Goal: Task Accomplishment & Management: Complete application form

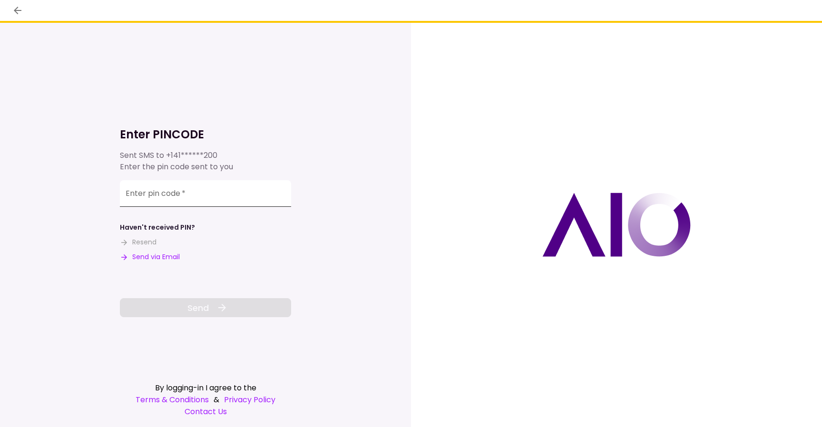
click at [250, 202] on input "Enter pin code   *" at bounding box center [205, 193] width 171 height 27
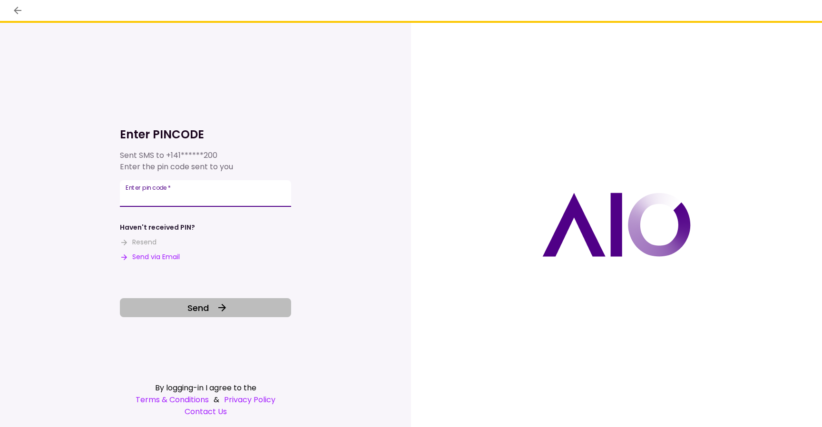
type input "******"
click at [235, 306] on button "Send" at bounding box center [205, 307] width 171 height 19
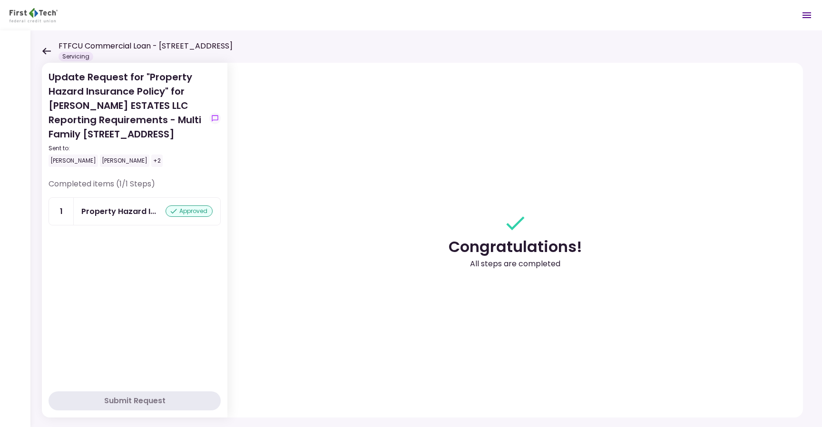
click at [46, 48] on icon at bounding box center [46, 51] width 9 height 7
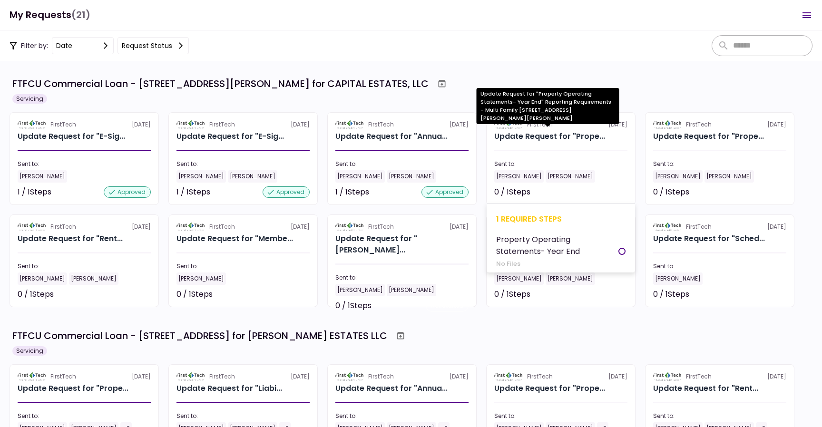
click at [549, 141] on div "Update Request for "Prope..." at bounding box center [549, 136] width 111 height 11
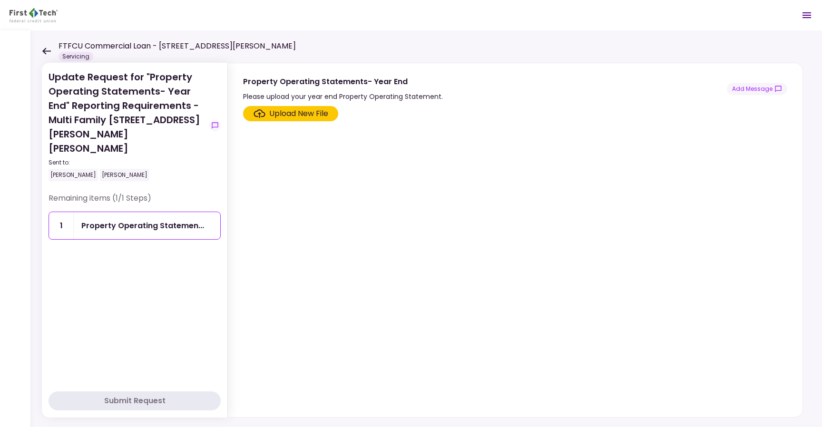
click at [292, 112] on div "Upload New File" at bounding box center [298, 113] width 59 height 11
click at [0, 0] on input "Upload New File" at bounding box center [0, 0] width 0 height 0
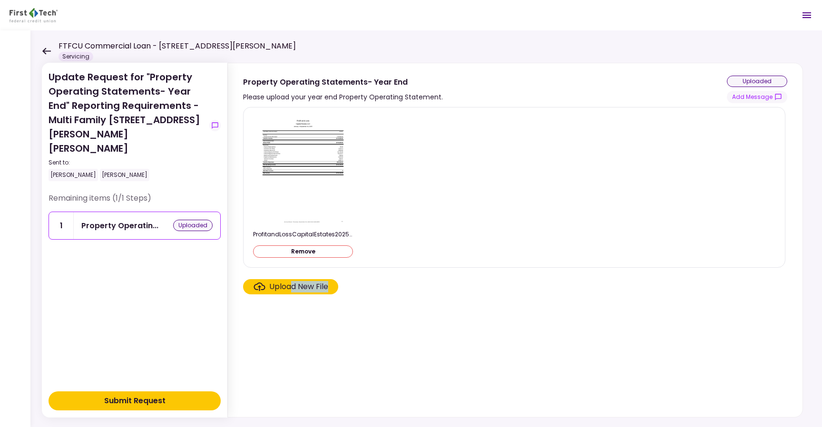
drag, startPoint x: 290, startPoint y: 290, endPoint x: 298, endPoint y: 349, distance: 59.1
click at [298, 349] on section "ProfitandLossCapitalEstates2025.pdf Remove Upload New File" at bounding box center [515, 260] width 544 height 306
click at [153, 398] on div "Submit Request" at bounding box center [134, 400] width 61 height 11
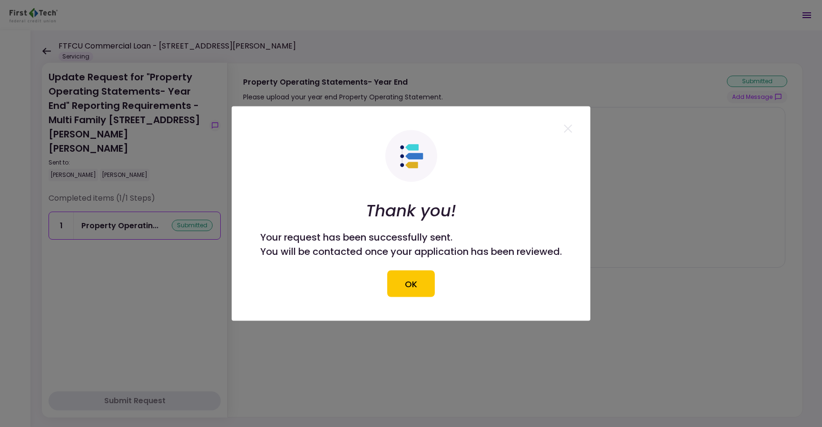
click at [420, 266] on div "Thank you! Your request has been successfully sent. You will be contacted once …" at bounding box center [411, 213] width 302 height 167
click at [414, 285] on button "OK" at bounding box center [411, 284] width 48 height 27
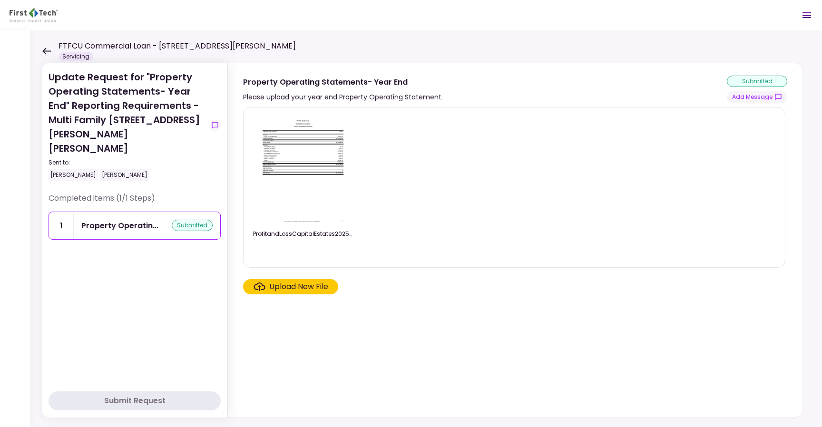
click at [48, 51] on icon at bounding box center [46, 51] width 9 height 7
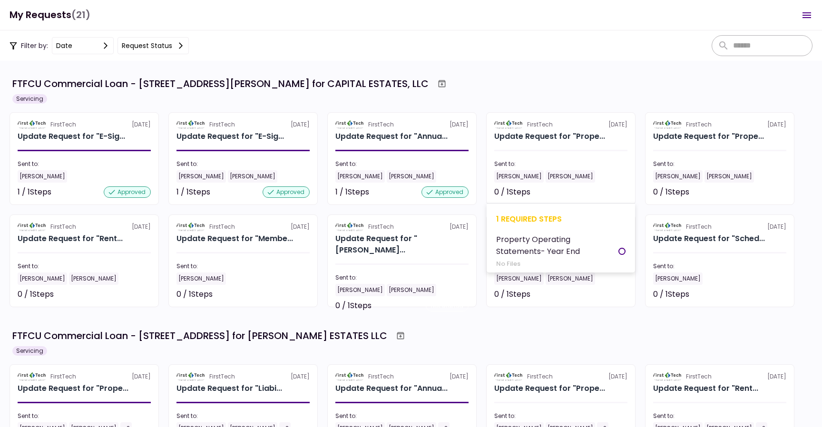
click at [560, 163] on div "Sent to:" at bounding box center [560, 164] width 133 height 9
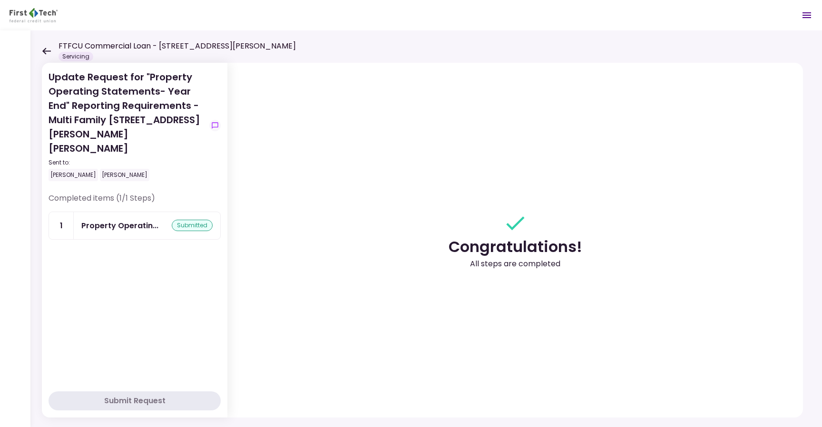
click at [51, 51] on div "FTFCU Commercial Loan - [STREET_ADDRESS][PERSON_NAME] Servicing" at bounding box center [169, 50] width 254 height 21
click at [47, 50] on icon at bounding box center [46, 51] width 9 height 7
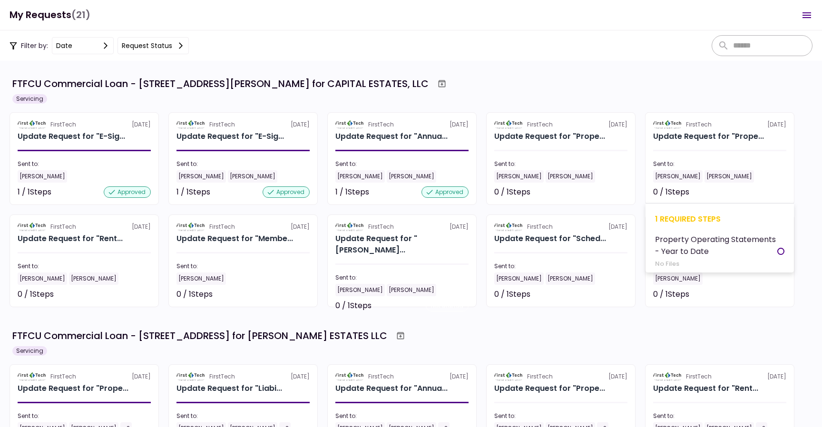
click at [689, 142] on section "FirstTech [DATE] Update Request for "Prope... Sent to: [PERSON_NAME] [PERSON_NA…" at bounding box center [719, 158] width 149 height 93
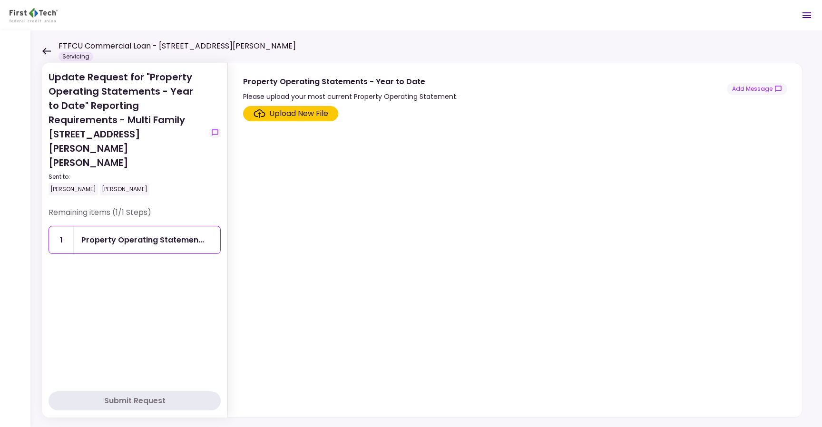
click at [291, 119] on label "Upload New File" at bounding box center [290, 113] width 95 height 15
click at [0, 0] on input "Upload New File" at bounding box center [0, 0] width 0 height 0
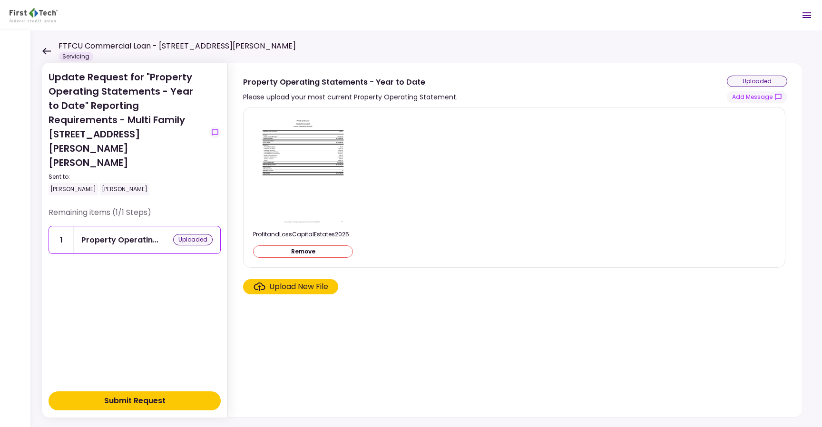
click at [157, 402] on div "Submit Request" at bounding box center [134, 400] width 61 height 11
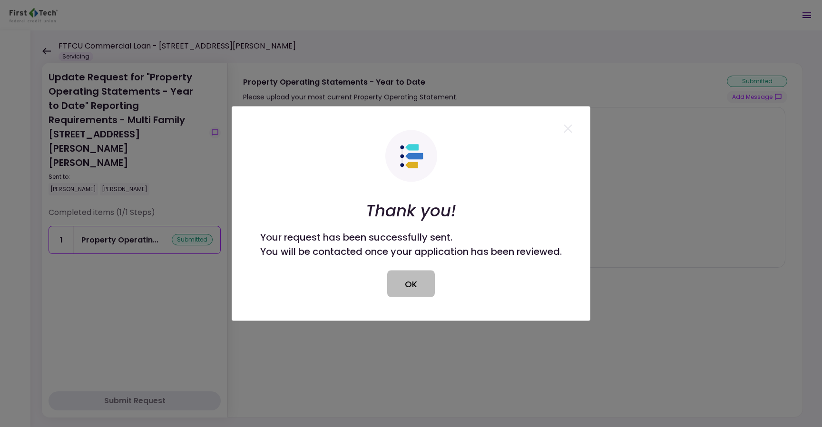
click at [396, 277] on button "OK" at bounding box center [411, 284] width 48 height 27
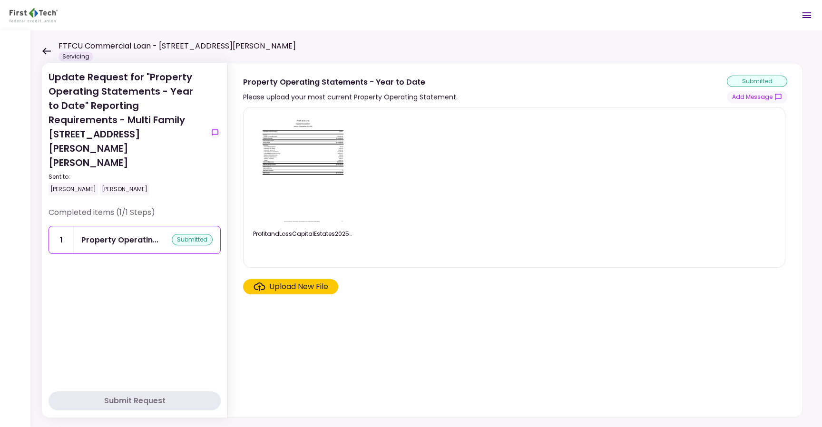
click at [48, 51] on icon at bounding box center [46, 51] width 9 height 7
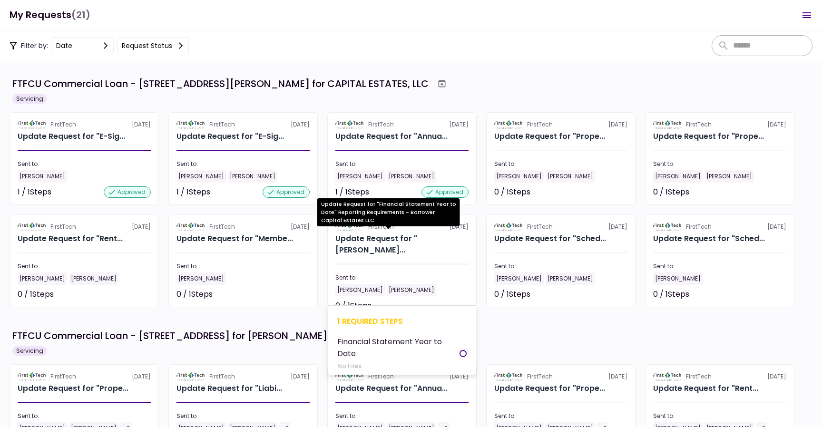
click at [402, 237] on div "Update Request for "[PERSON_NAME]..." at bounding box center [401, 244] width 133 height 23
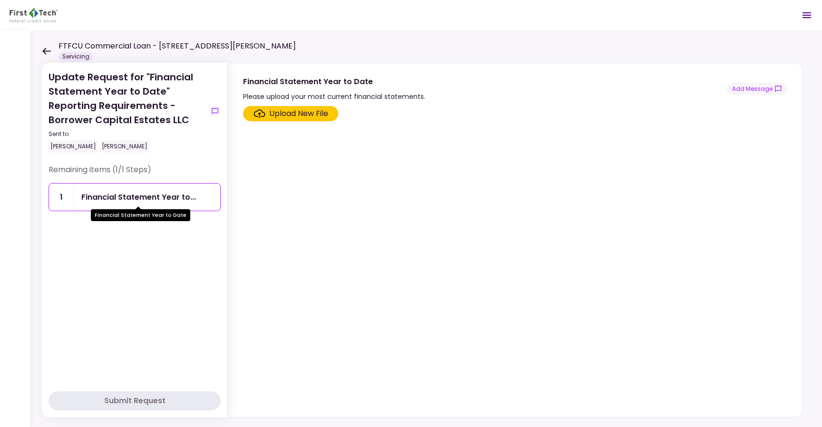
click at [153, 200] on div "Financial Statement Year to..." at bounding box center [138, 197] width 115 height 12
click at [45, 53] on icon at bounding box center [46, 51] width 9 height 7
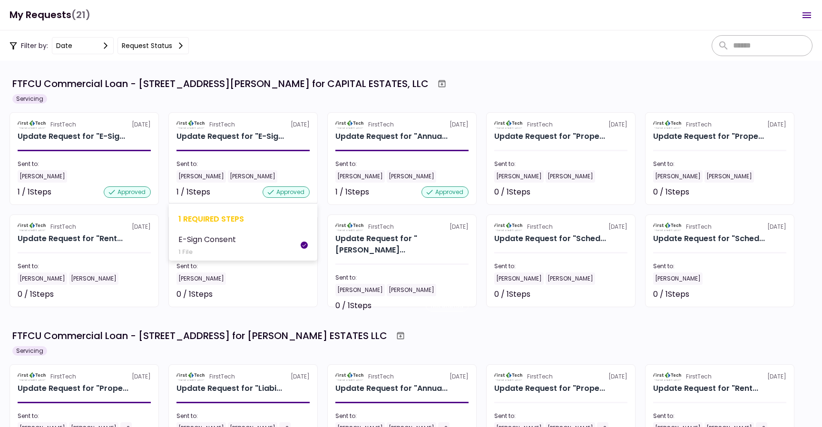
click at [252, 178] on div "[PERSON_NAME]" at bounding box center [252, 176] width 49 height 12
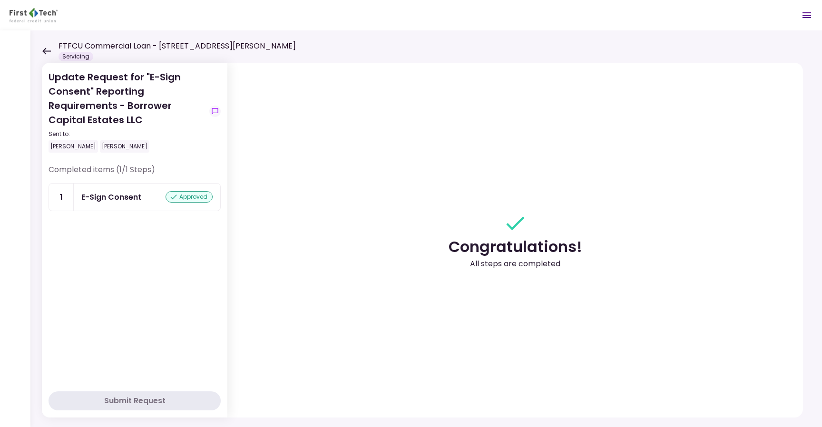
click at [47, 49] on icon at bounding box center [46, 51] width 9 height 7
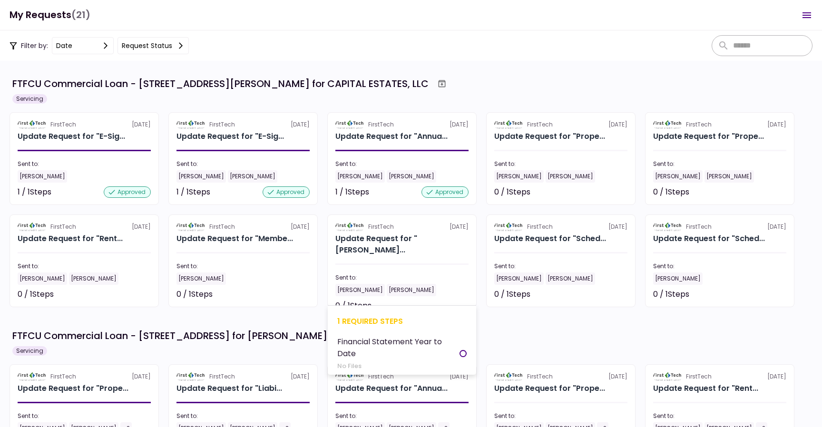
click at [397, 264] on div at bounding box center [401, 264] width 133 height 1
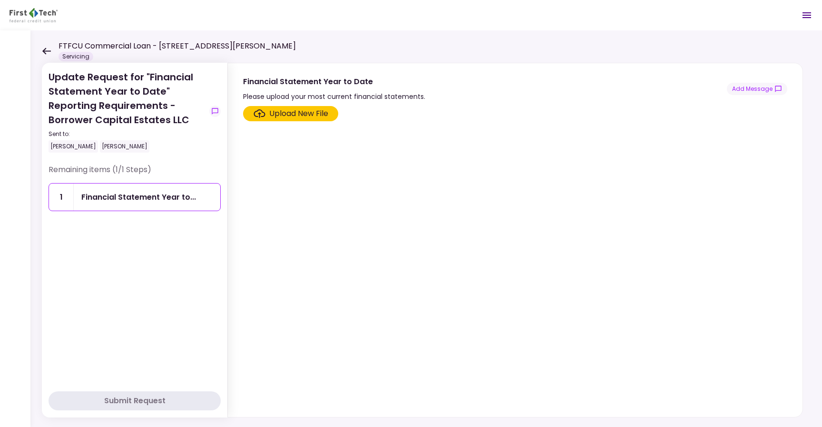
click at [296, 118] on div "Upload New File" at bounding box center [298, 113] width 59 height 11
click at [0, 0] on input "Upload New File" at bounding box center [0, 0] width 0 height 0
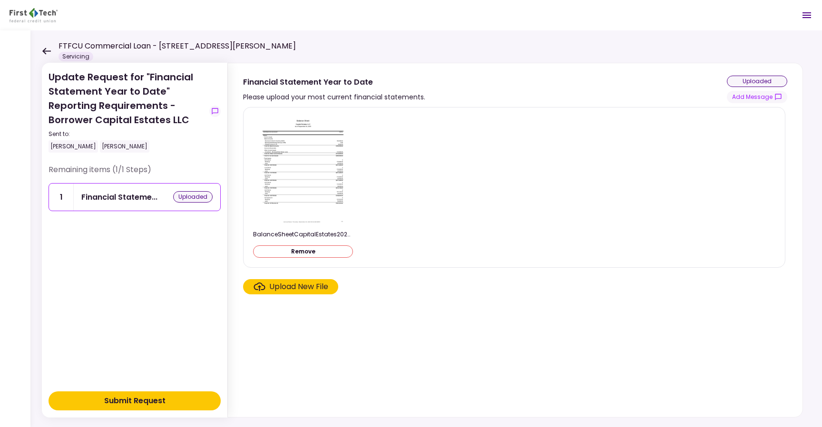
click at [164, 403] on div "Submit Request" at bounding box center [134, 400] width 61 height 11
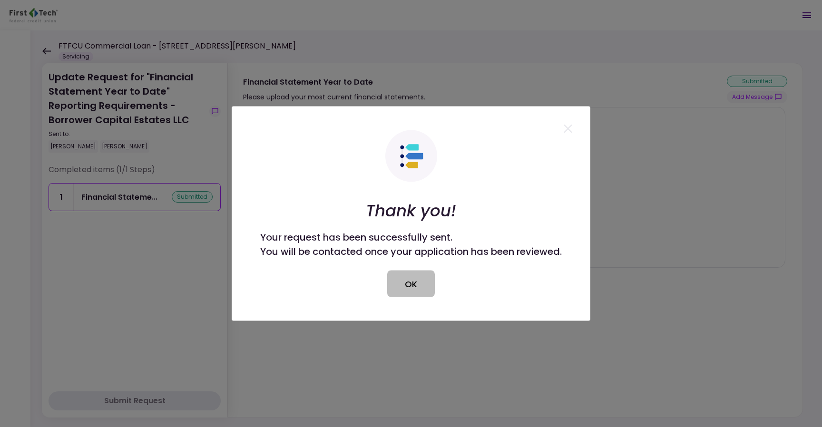
click at [417, 280] on button "OK" at bounding box center [411, 284] width 48 height 27
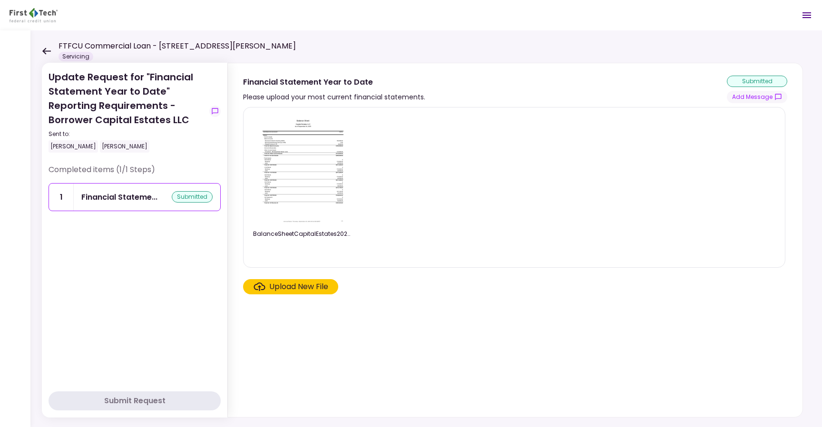
click at [47, 49] on icon at bounding box center [46, 51] width 9 height 7
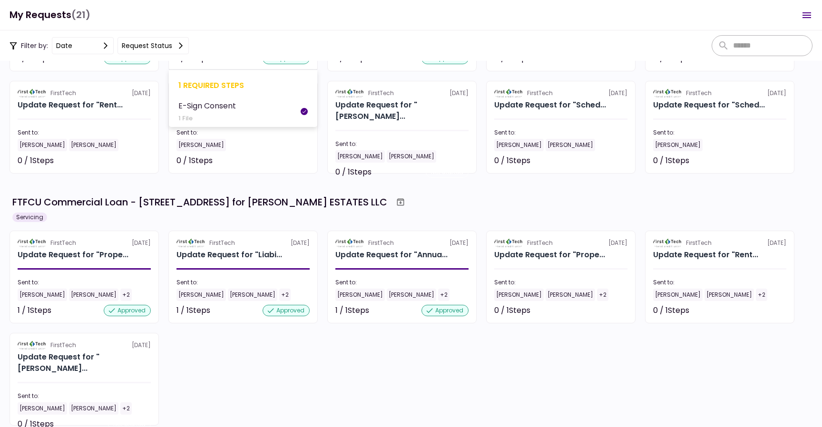
scroll to position [141, 0]
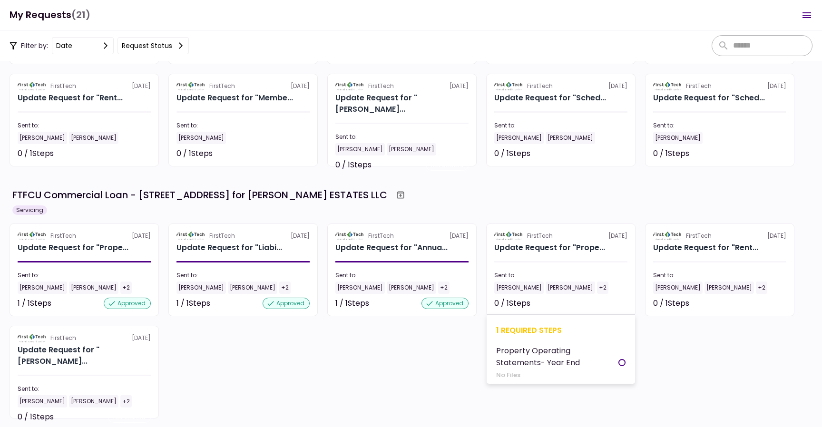
click at [553, 290] on div "[PERSON_NAME] [PERSON_NAME] +2" at bounding box center [560, 288] width 133 height 12
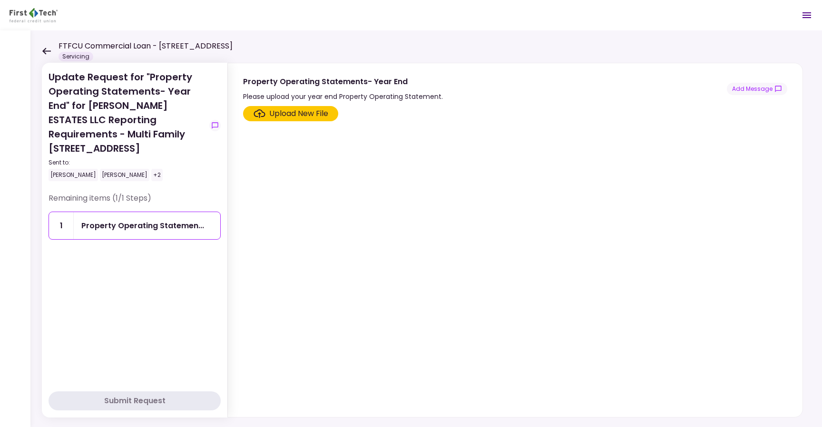
click at [296, 116] on div "Upload New File" at bounding box center [298, 113] width 59 height 11
click at [0, 0] on input "Upload New File" at bounding box center [0, 0] width 0 height 0
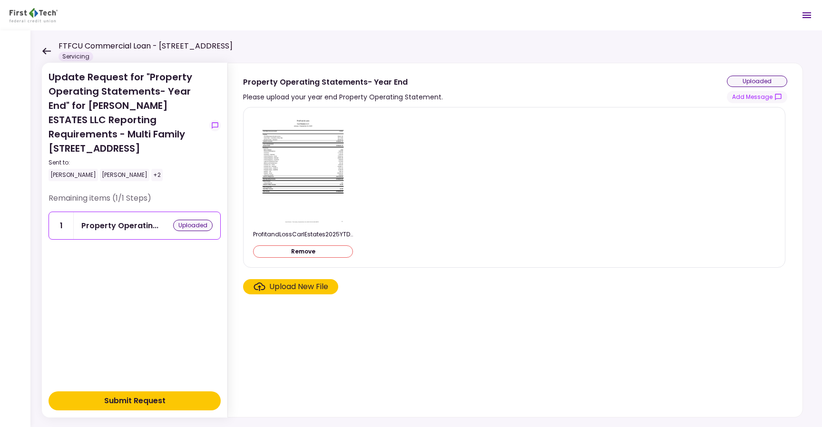
click at [166, 405] on button "Submit Request" at bounding box center [135, 401] width 172 height 19
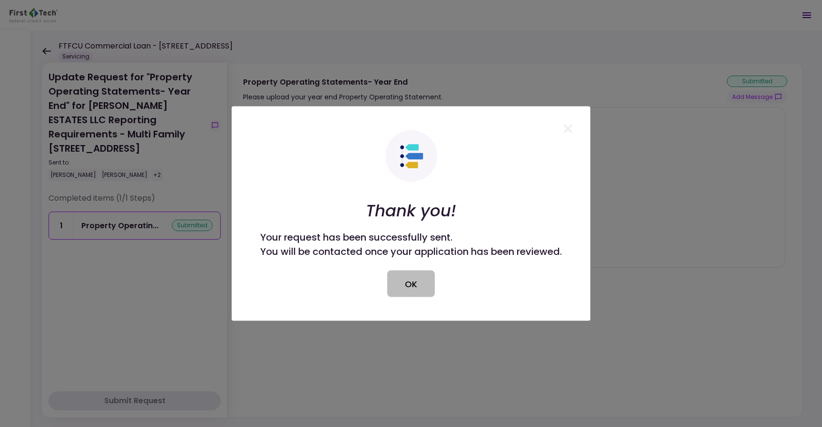
click at [413, 283] on button "OK" at bounding box center [411, 284] width 48 height 27
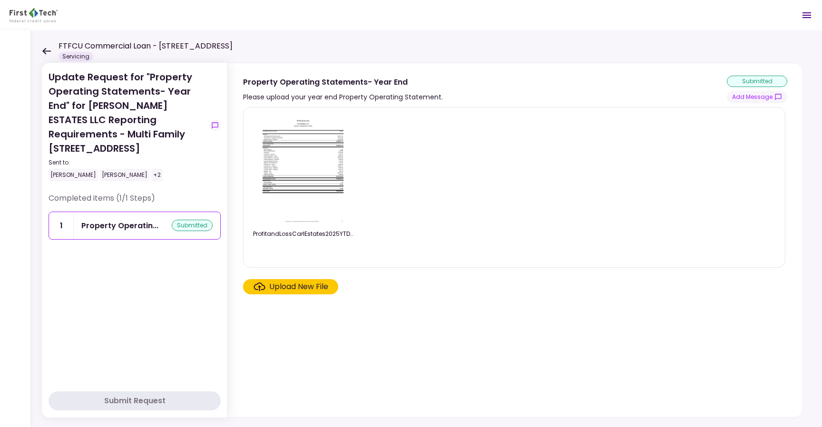
click at [46, 50] on icon at bounding box center [46, 51] width 9 height 7
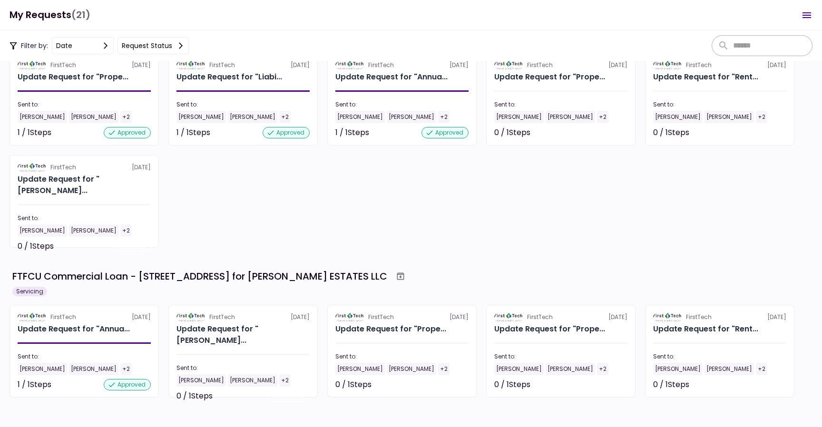
scroll to position [316, 0]
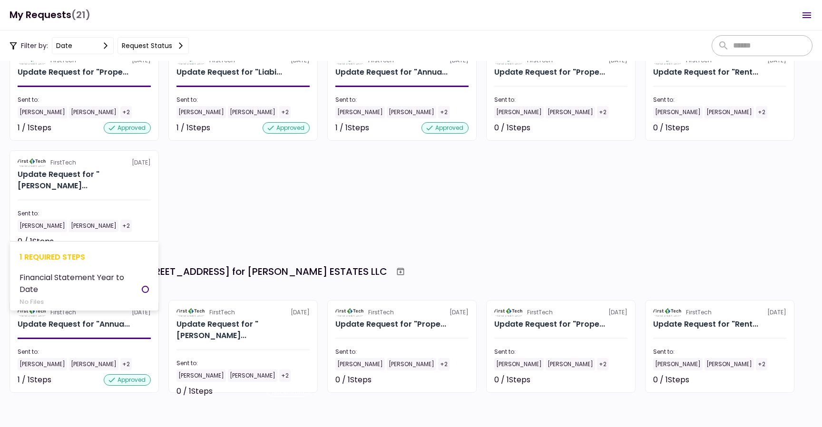
click at [117, 220] on div "[PERSON_NAME]" at bounding box center [93, 226] width 49 height 12
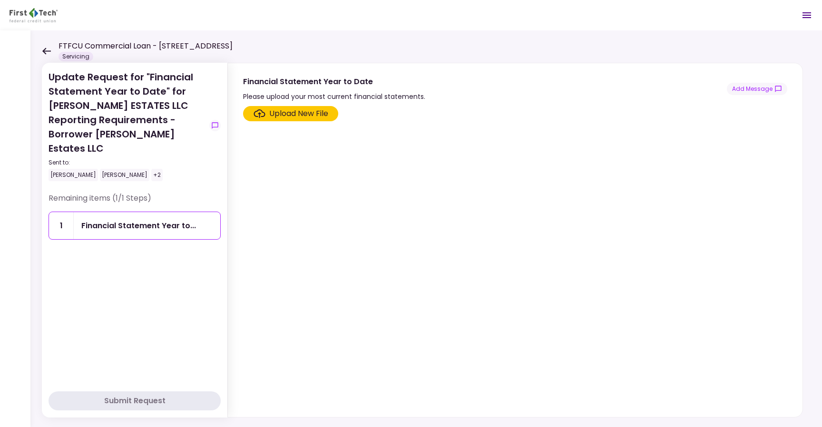
click at [298, 115] on div "Upload New File" at bounding box center [298, 113] width 59 height 11
click at [0, 0] on input "Upload New File" at bounding box center [0, 0] width 0 height 0
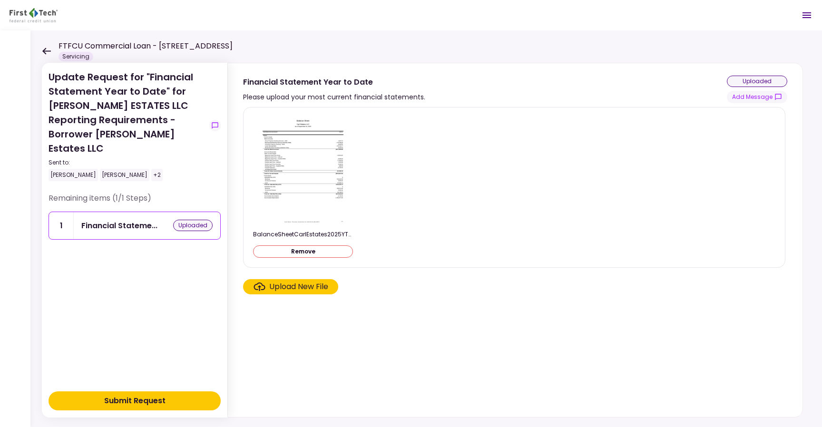
click at [164, 400] on div "Submit Request" at bounding box center [134, 400] width 61 height 11
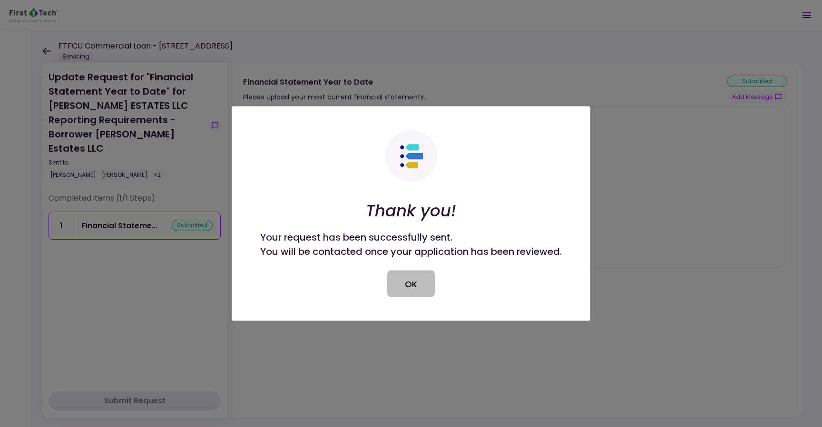
click at [415, 289] on button "OK" at bounding box center [411, 284] width 48 height 27
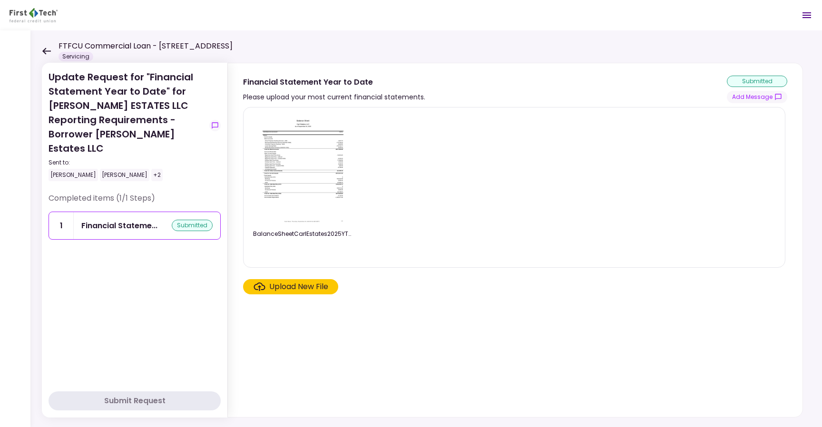
click at [45, 53] on icon at bounding box center [46, 51] width 9 height 7
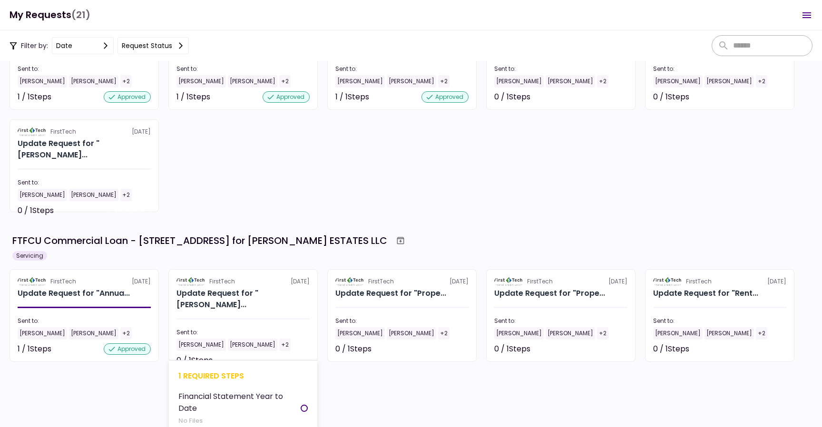
scroll to position [348, 0]
click at [282, 318] on div at bounding box center [243, 318] width 133 height 1
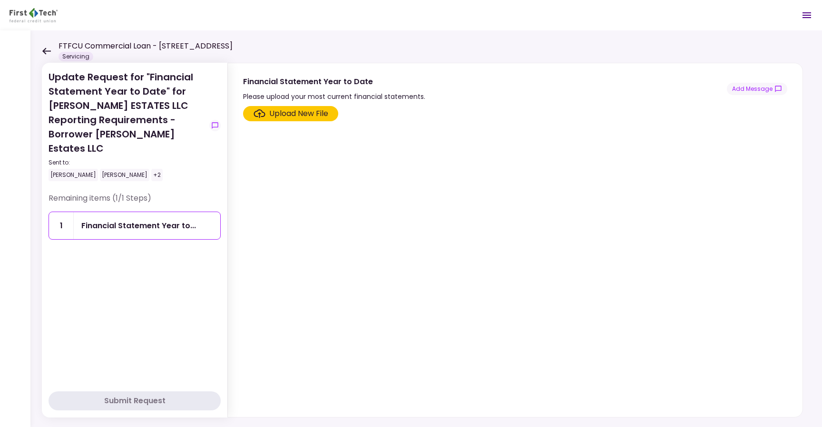
click at [315, 108] on div "Upload New File" at bounding box center [298, 113] width 59 height 11
click at [0, 0] on input "Upload New File" at bounding box center [0, 0] width 0 height 0
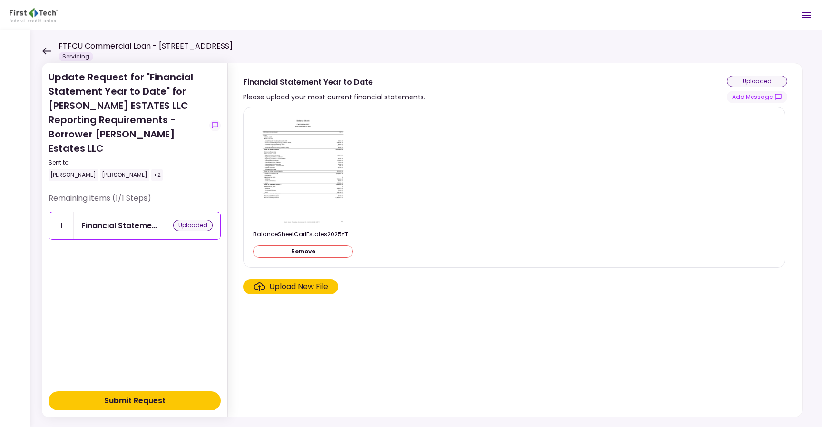
click at [182, 396] on button "Submit Request" at bounding box center [135, 401] width 172 height 19
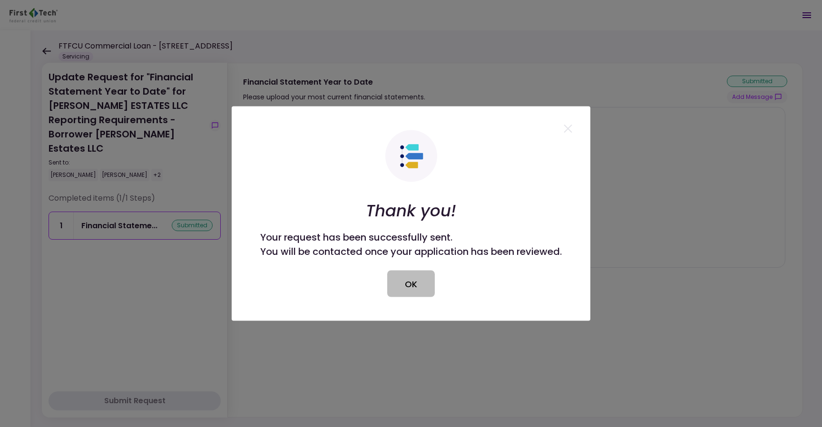
click at [418, 283] on button "OK" at bounding box center [411, 284] width 48 height 27
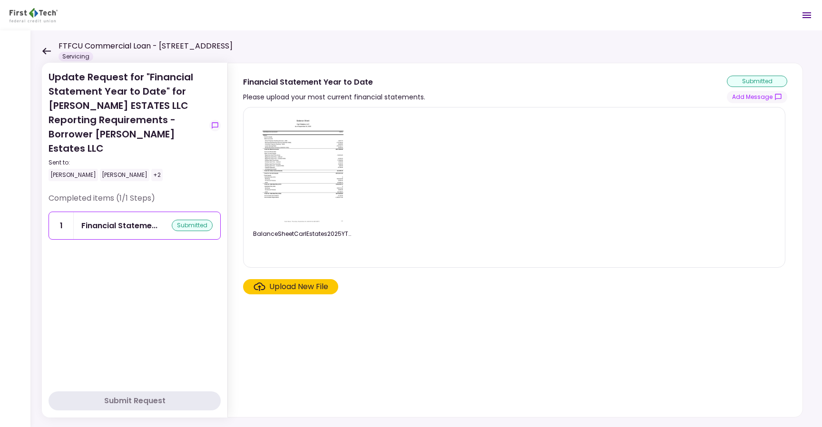
click at [49, 41] on div "FTFCU Commercial Loan - [STREET_ADDRESS]) Columbia [GEOGRAPHIC_DATA] Servicing" at bounding box center [137, 50] width 191 height 21
click at [47, 48] on icon at bounding box center [46, 51] width 9 height 7
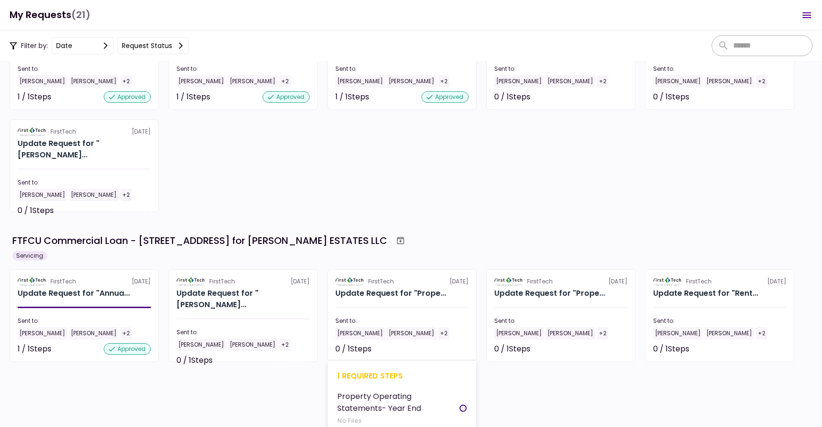
scroll to position [348, 0]
click at [388, 325] on div "Sent to:" at bounding box center [401, 320] width 133 height 9
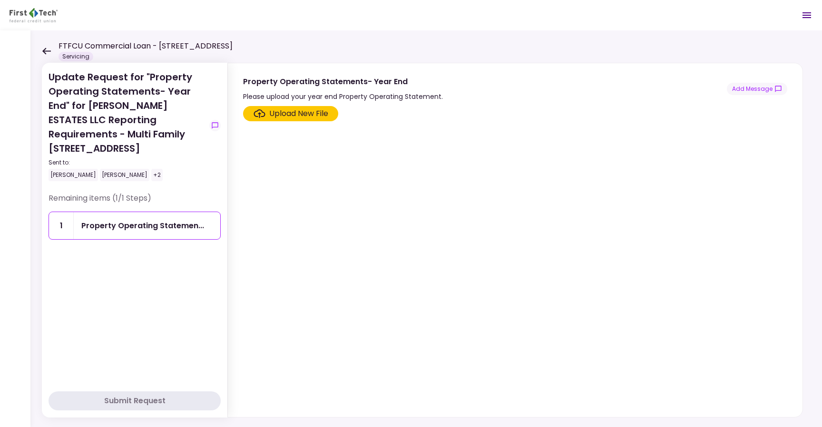
click at [291, 108] on div "Upload New File" at bounding box center [298, 113] width 59 height 11
click at [0, 0] on input "Upload New File" at bounding box center [0, 0] width 0 height 0
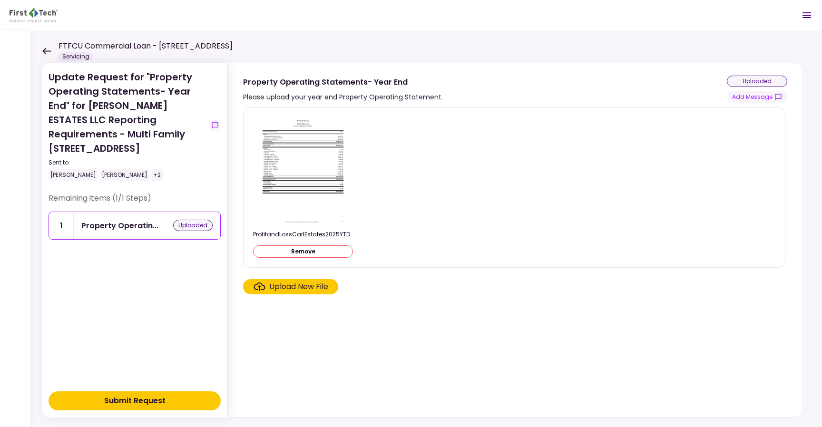
click at [158, 399] on div "Submit Request" at bounding box center [134, 400] width 61 height 11
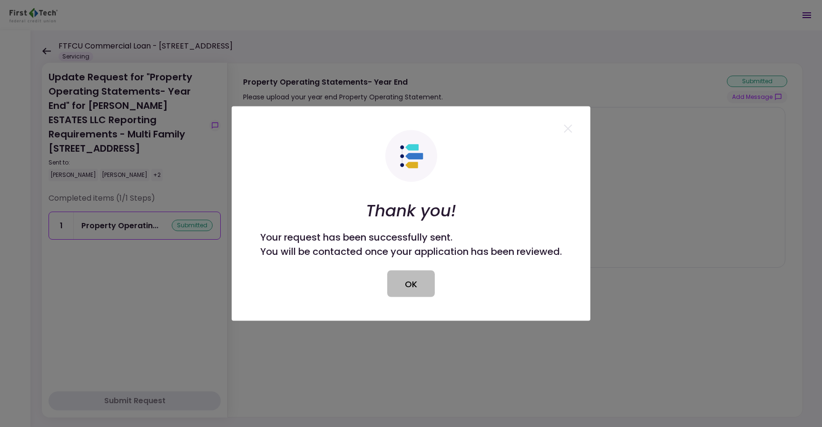
click at [406, 284] on button "OK" at bounding box center [411, 284] width 48 height 27
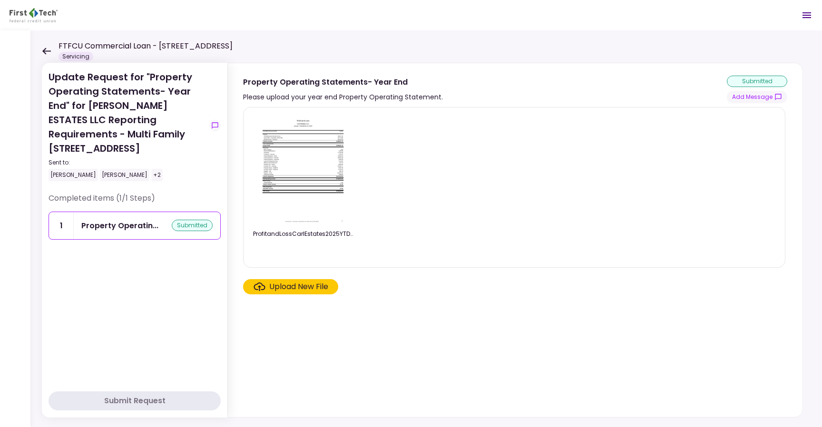
click at [44, 48] on icon at bounding box center [46, 51] width 9 height 7
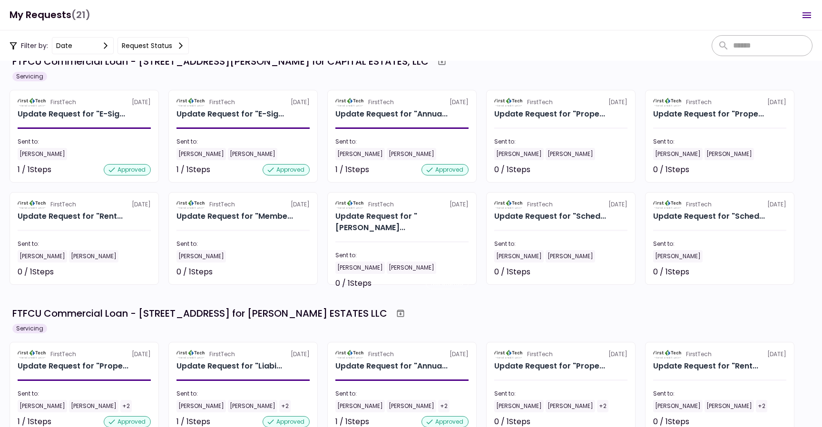
scroll to position [24, 0]
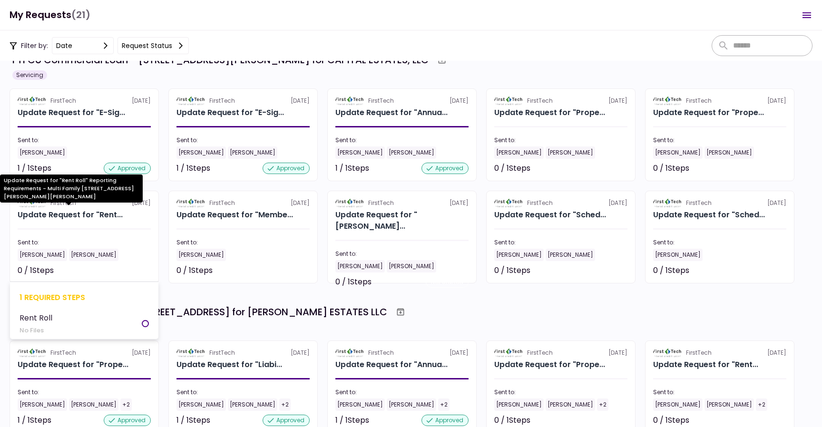
click at [82, 220] on div "Update Request for "Rent..." at bounding box center [70, 214] width 105 height 11
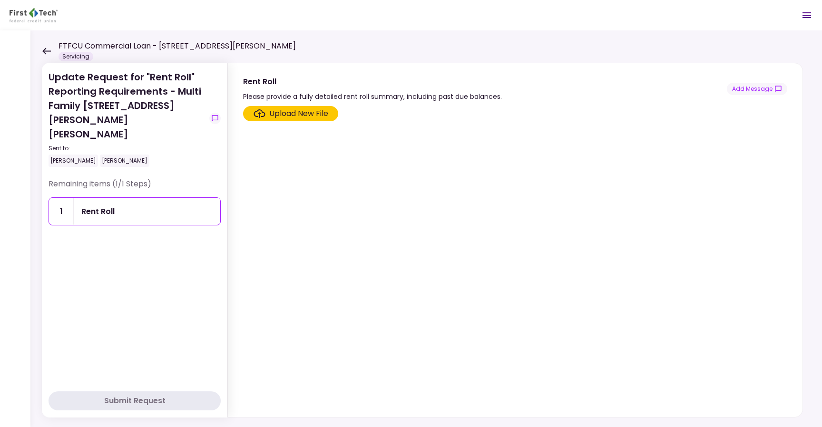
click at [293, 112] on div "Upload New File" at bounding box center [298, 113] width 59 height 11
click at [0, 0] on input "Upload New File" at bounding box center [0, 0] width 0 height 0
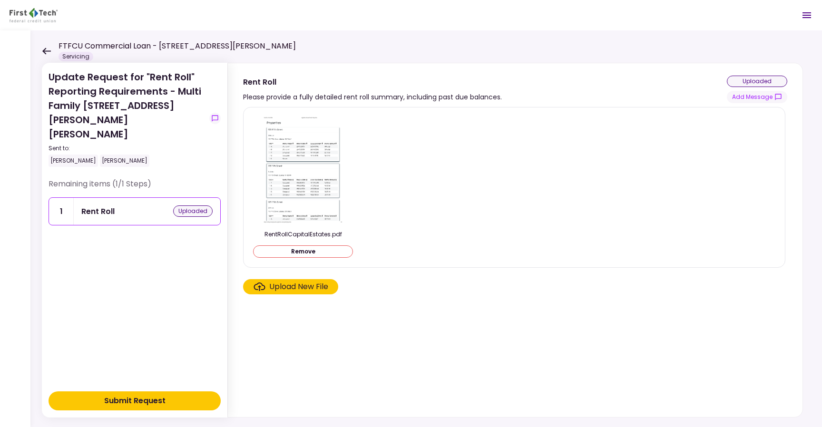
click at [171, 399] on button "Submit Request" at bounding box center [135, 401] width 172 height 19
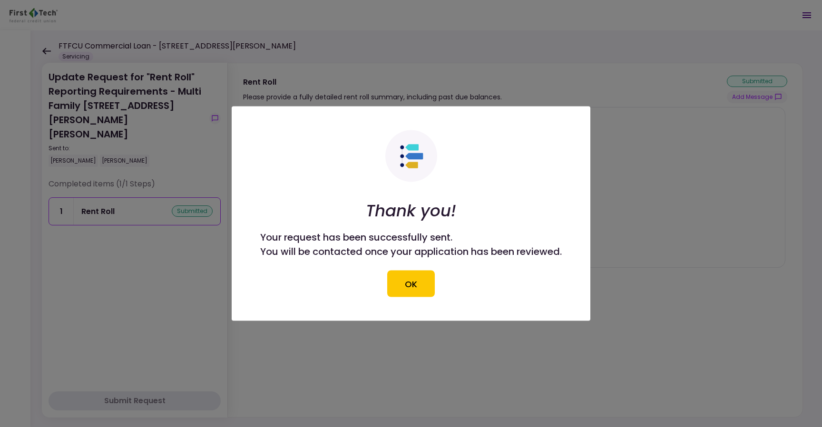
click at [417, 285] on button "OK" at bounding box center [411, 284] width 48 height 27
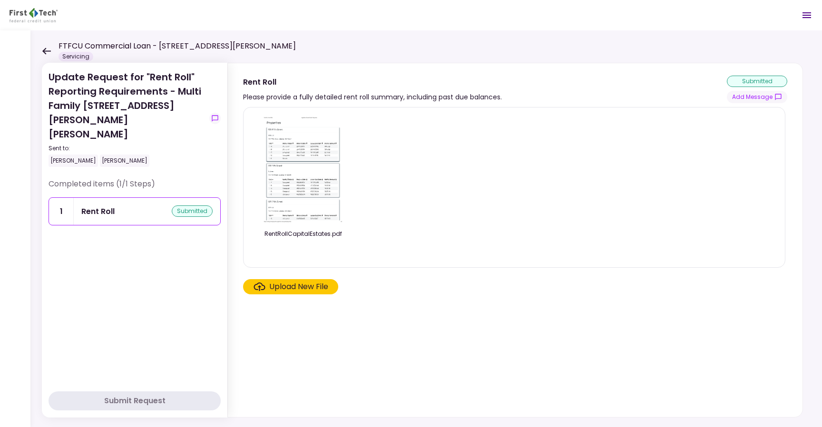
click at [47, 50] on icon at bounding box center [46, 51] width 9 height 7
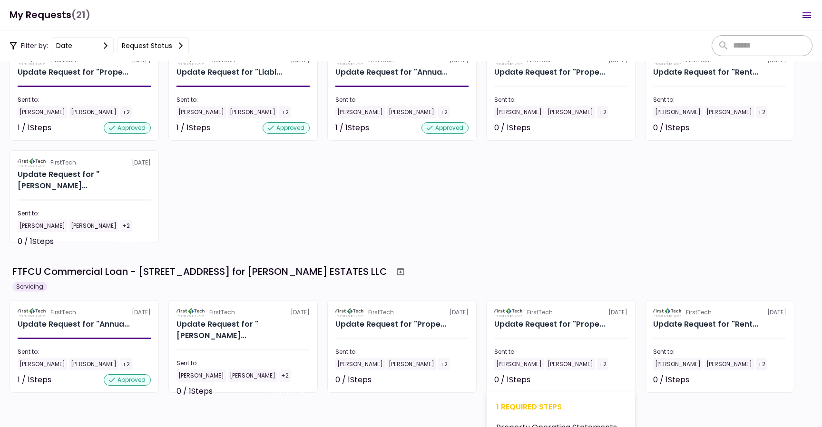
scroll to position [336, 0]
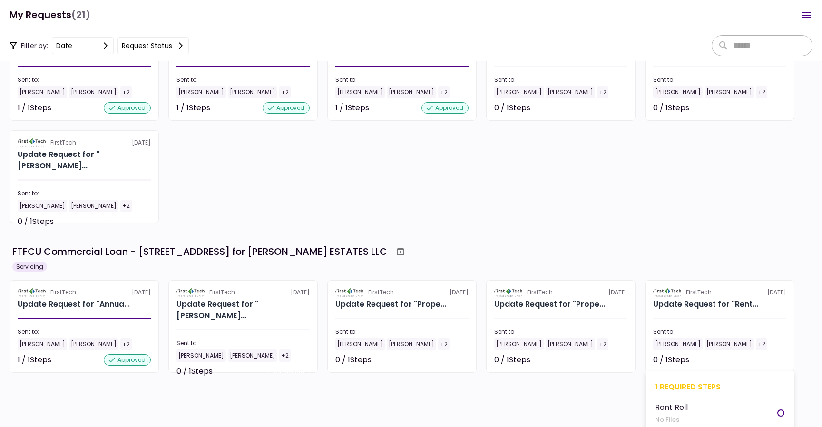
click at [693, 338] on div "[PERSON_NAME]" at bounding box center [677, 344] width 49 height 12
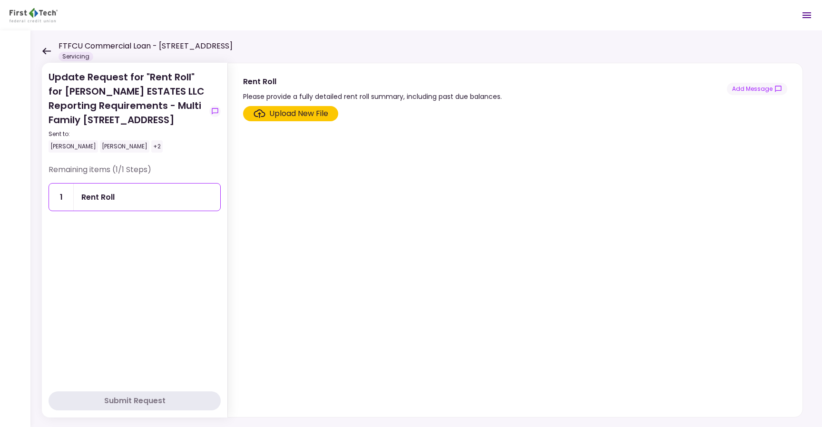
click at [298, 121] on section "Upload New File" at bounding box center [515, 259] width 544 height 307
click at [299, 115] on div "Upload New File" at bounding box center [298, 113] width 59 height 11
click at [0, 0] on input "Upload New File" at bounding box center [0, 0] width 0 height 0
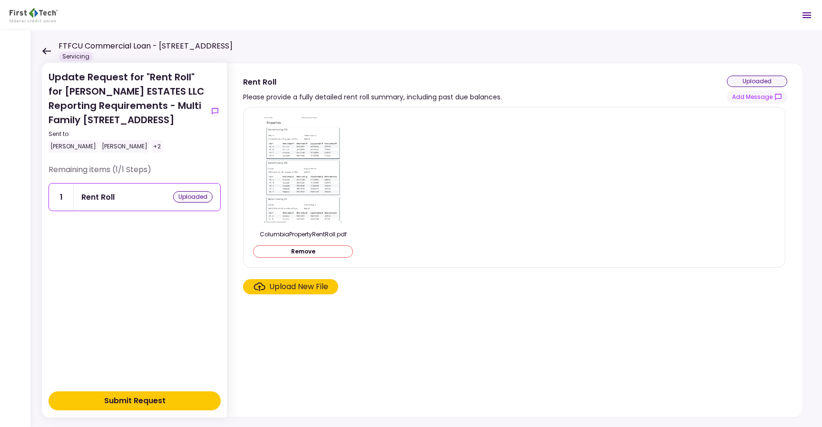
click at [291, 289] on div "Upload New File" at bounding box center [298, 286] width 59 height 11
click at [0, 0] on input "Upload New File" at bounding box center [0, 0] width 0 height 0
click at [156, 408] on button "Submit Request" at bounding box center [135, 401] width 172 height 19
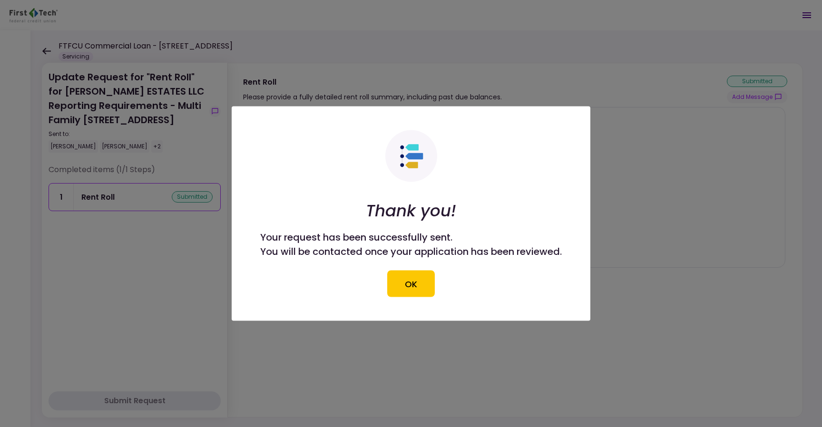
click at [415, 291] on button "OK" at bounding box center [411, 284] width 48 height 27
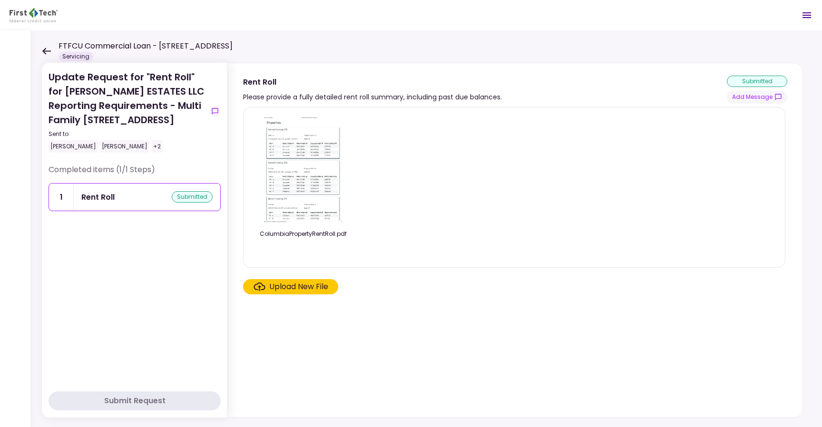
click at [48, 47] on div "FTFCU Commercial Loan - [STREET_ADDRESS]) Columbia [GEOGRAPHIC_DATA] Servicing" at bounding box center [137, 50] width 191 height 21
click at [48, 49] on icon at bounding box center [46, 51] width 9 height 7
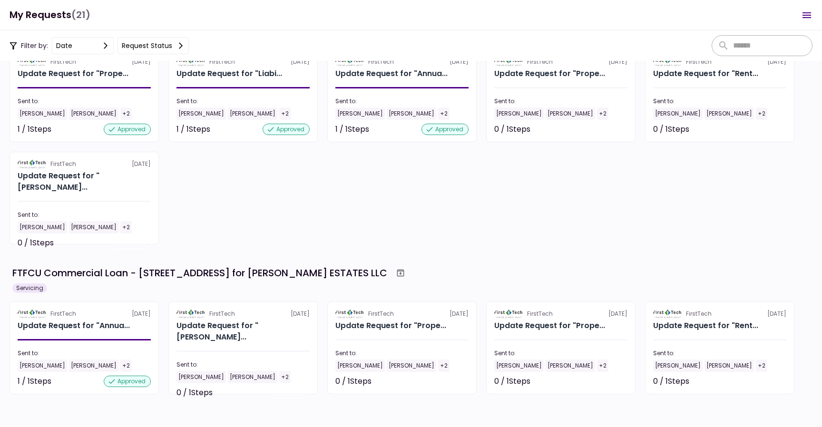
scroll to position [316, 0]
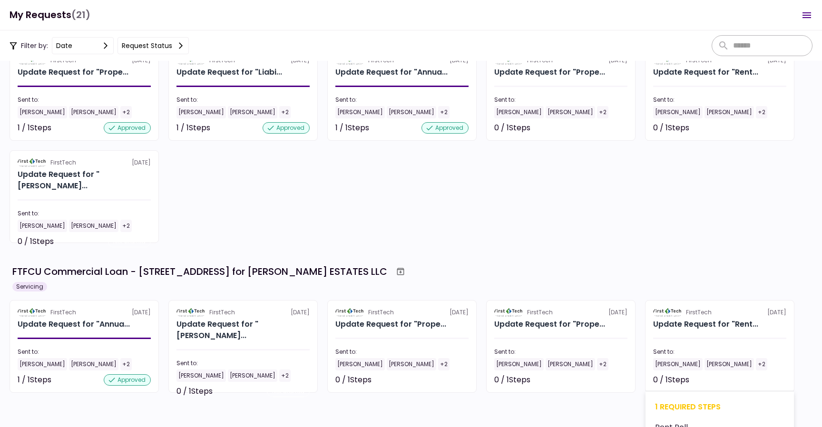
click at [705, 346] on section "FirstTech [DATE] Update Request for "Rent... Sent to: [PERSON_NAME] [PERSON_NAM…" at bounding box center [719, 346] width 149 height 93
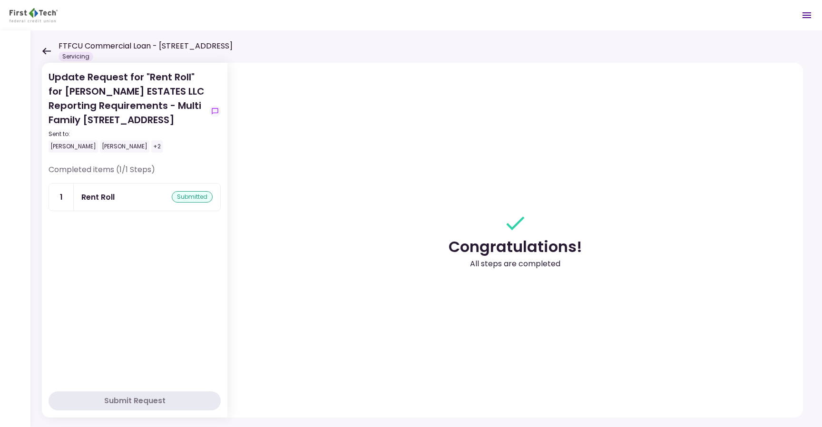
click at [46, 49] on icon at bounding box center [46, 51] width 9 height 7
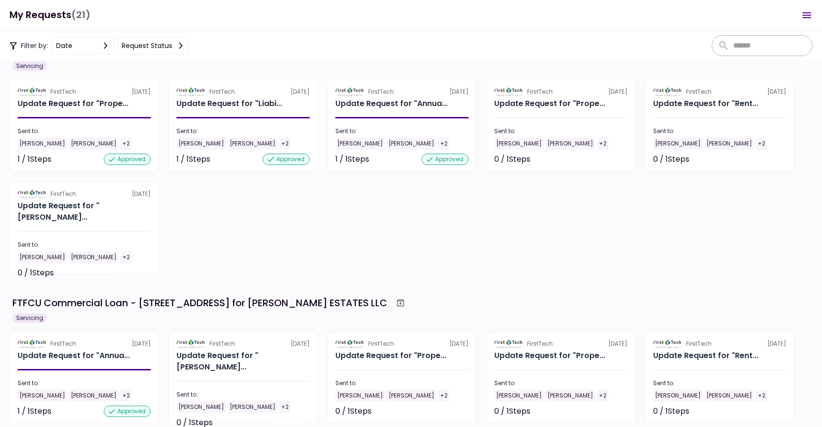
scroll to position [280, 0]
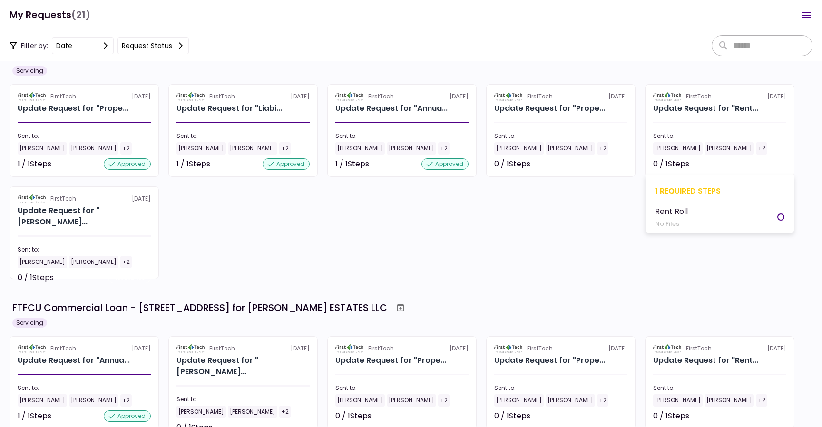
click at [715, 137] on div "Sent to:" at bounding box center [719, 136] width 133 height 9
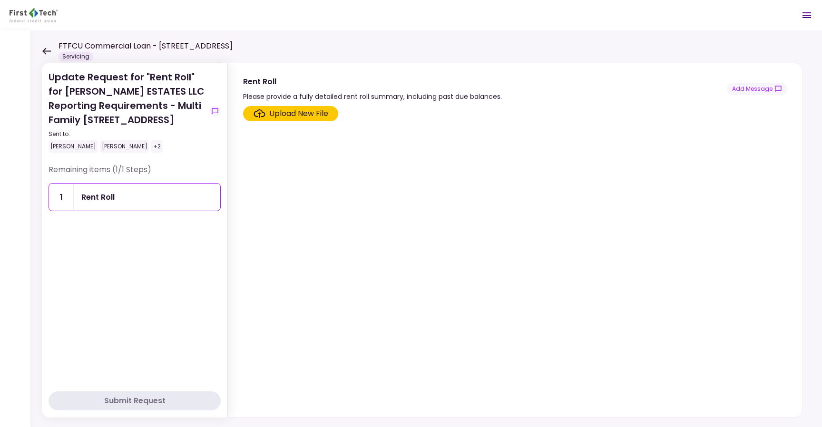
click at [283, 118] on div "Upload New File" at bounding box center [298, 113] width 59 height 11
click at [0, 0] on input "Upload New File" at bounding box center [0, 0] width 0 height 0
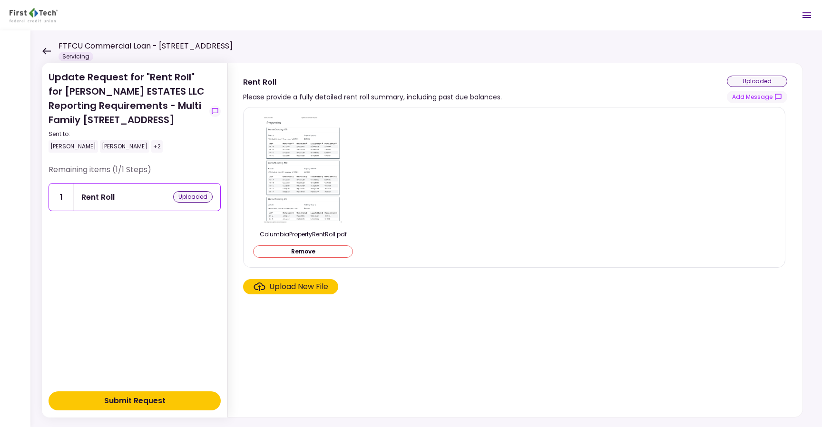
click at [123, 400] on div "Submit Request" at bounding box center [134, 400] width 61 height 11
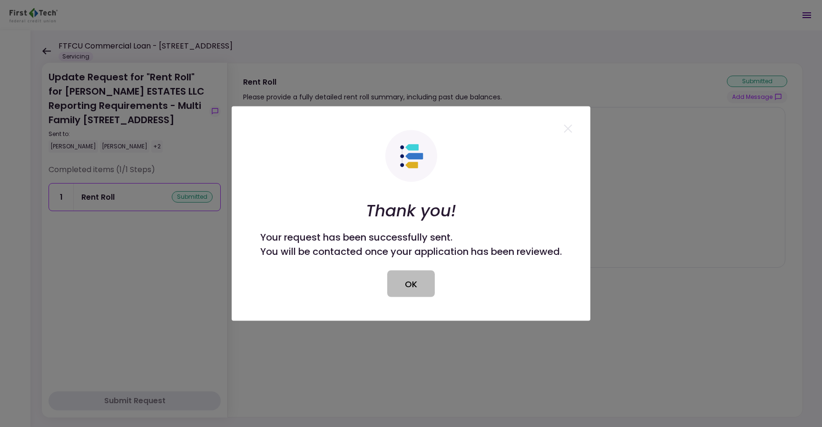
click at [392, 289] on button "OK" at bounding box center [411, 284] width 48 height 27
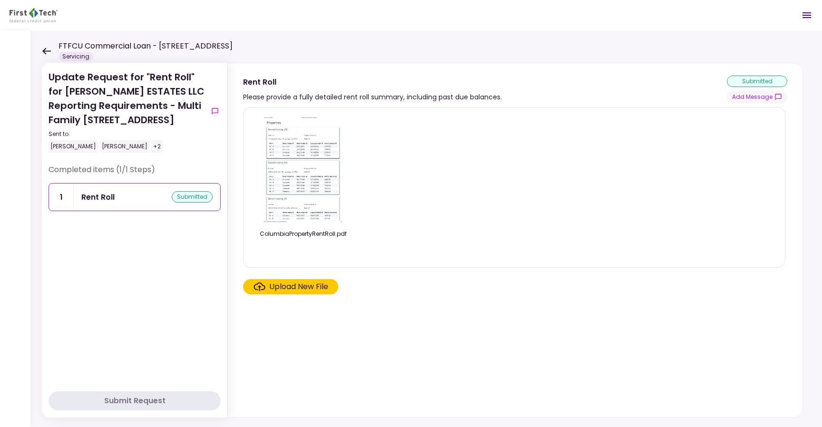
click at [49, 51] on icon at bounding box center [46, 51] width 9 height 7
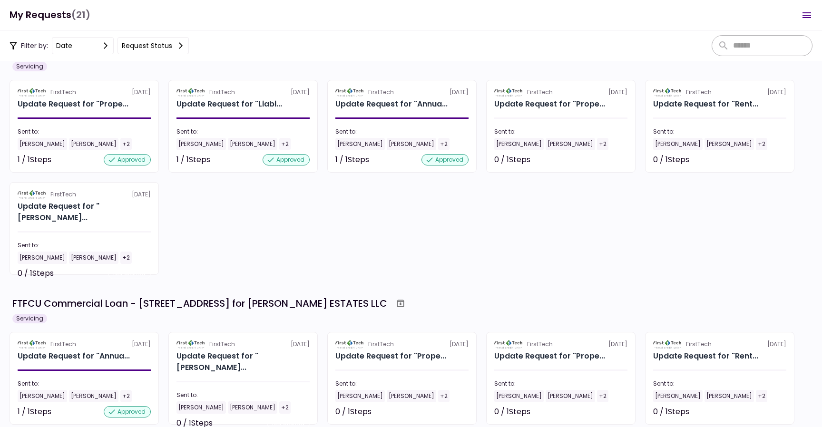
scroll to position [316, 0]
